Goal: Register for event/course

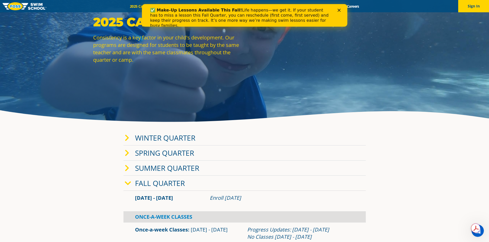
scroll to position [77, 0]
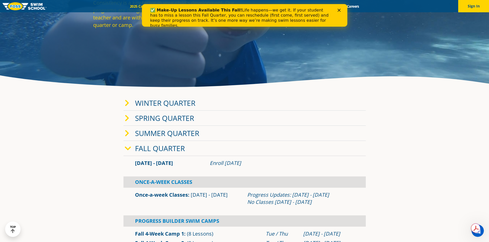
click at [126, 102] on icon at bounding box center [127, 103] width 5 height 7
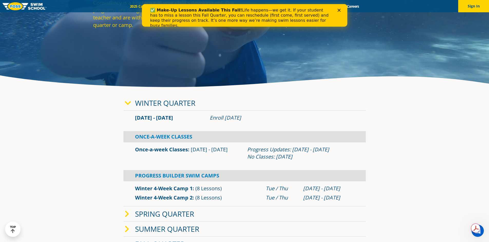
click at [129, 104] on icon at bounding box center [128, 103] width 6 height 7
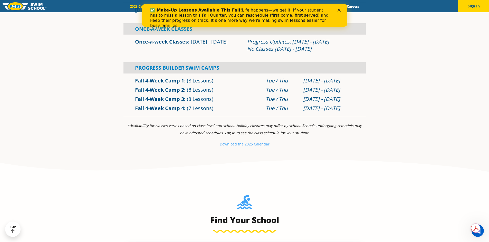
scroll to position [180, 0]
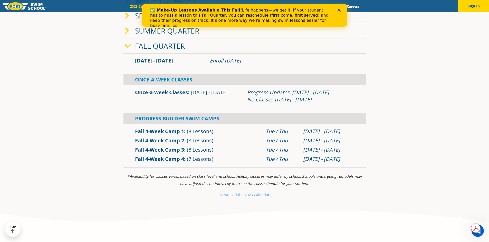
click at [173, 63] on div "[DATE] - [DATE]" at bounding box center [169, 60] width 75 height 7
click at [171, 91] on link "Once-a-week Classes" at bounding box center [161, 92] width 53 height 7
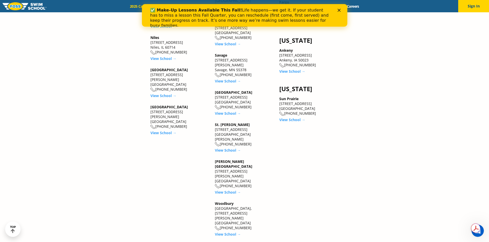
scroll to position [718, 0]
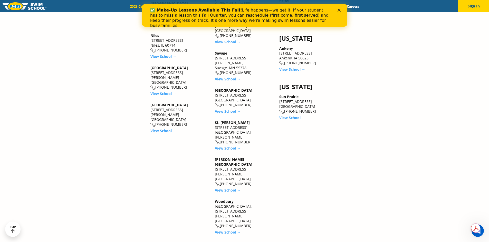
click at [239, 157] on link "[PERSON_NAME][GEOGRAPHIC_DATA]" at bounding box center [233, 162] width 37 height 10
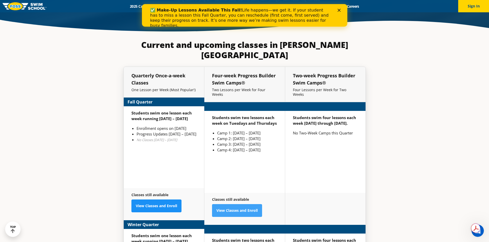
scroll to position [1238, 0]
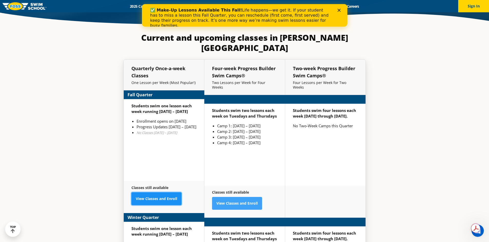
click at [166, 193] on link "View Classes and Enroll" at bounding box center [156, 199] width 50 height 13
